Goal: Obtain resource: Obtain resource

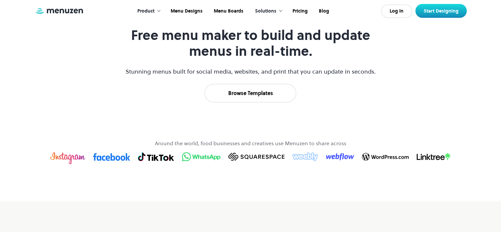
scroll to position [327, 0]
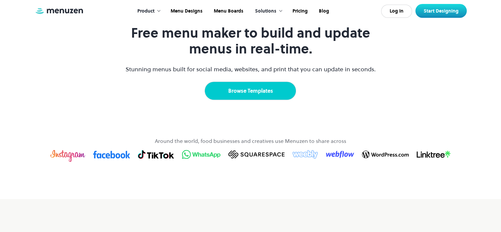
click at [268, 100] on link "Browse Templates" at bounding box center [251, 90] width 92 height 18
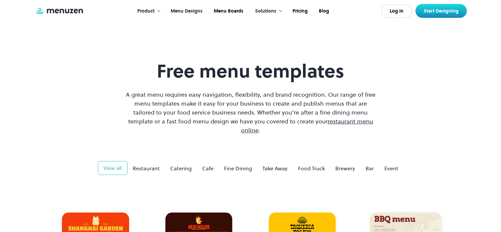
scroll to position [113, 0]
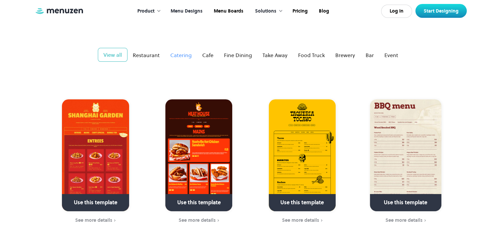
click at [174, 51] on div "Catering" at bounding box center [180, 55] width 21 height 8
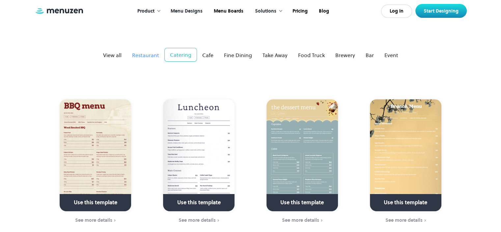
click at [149, 51] on div "Restaurant" at bounding box center [145, 55] width 27 height 8
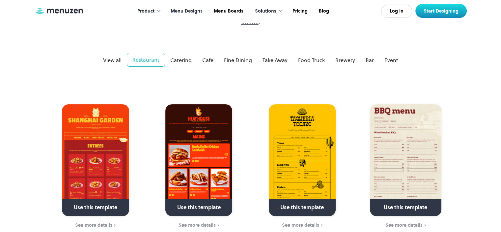
scroll to position [84, 0]
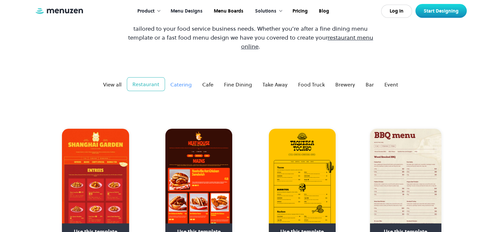
click at [188, 80] on div "Catering" at bounding box center [180, 84] width 21 height 8
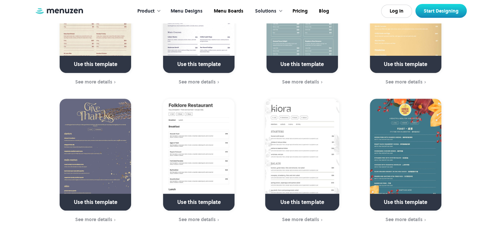
scroll to position [251, 0]
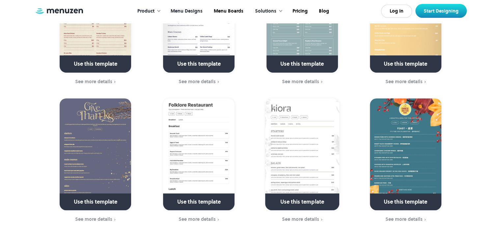
click at [421, 149] on img at bounding box center [406, 154] width 72 height 112
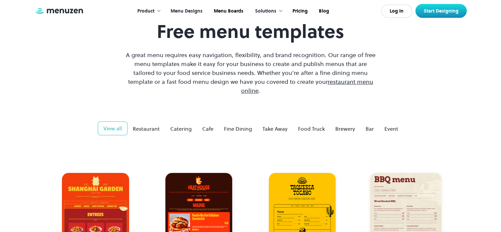
scroll to position [41, 0]
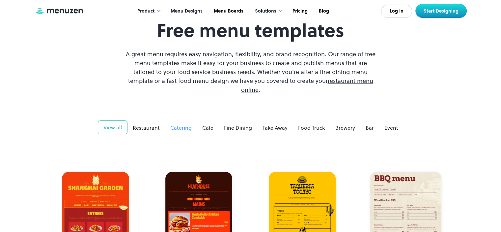
click at [179, 124] on div "Catering" at bounding box center [180, 128] width 21 height 8
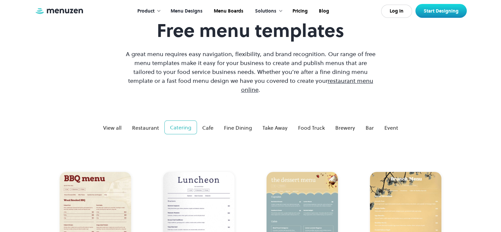
scroll to position [136, 0]
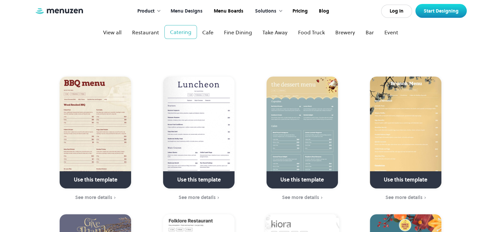
click at [109, 105] on img at bounding box center [96, 132] width 72 height 112
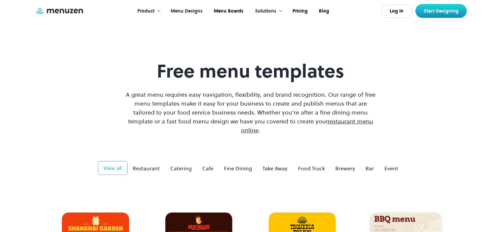
scroll to position [136, 0]
